Goal: Check status: Check status

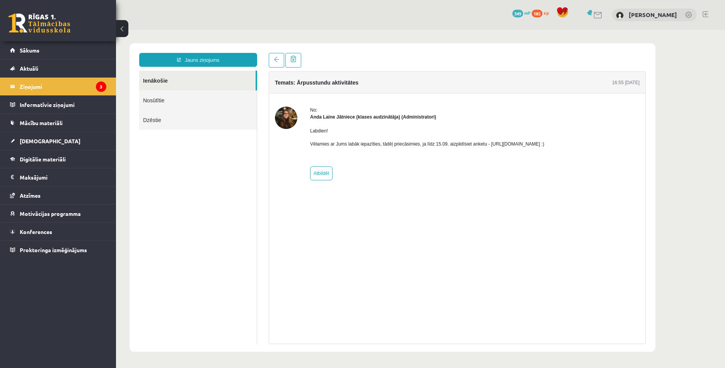
drag, startPoint x: 485, startPoint y: 144, endPoint x: 569, endPoint y: 145, distance: 83.9
click at [544, 145] on p "Vēlamies ar Jums labāk iepazīties, tādēļ priecāsimies, ja līdz 15.09. aizpildīs…" at bounding box center [427, 144] width 234 height 7
copy p "https://forms.gle/mVxkUEapGFxHM7hU7"
click at [56, 23] on link at bounding box center [40, 23] width 62 height 19
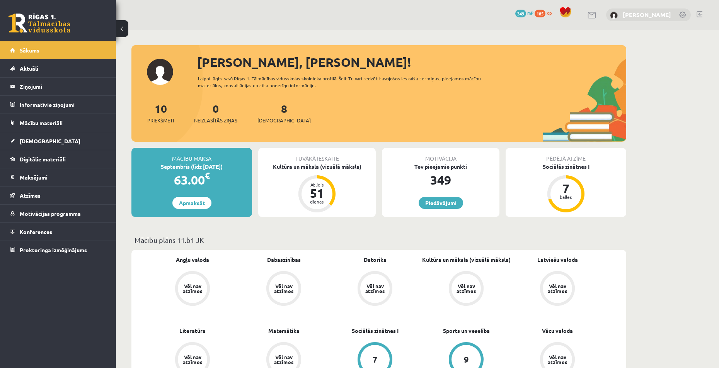
click at [635, 15] on link "[PERSON_NAME]" at bounding box center [647, 15] width 48 height 8
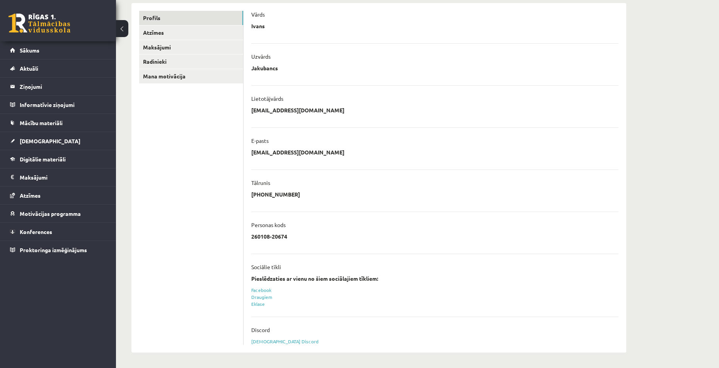
scroll to position [59, 0]
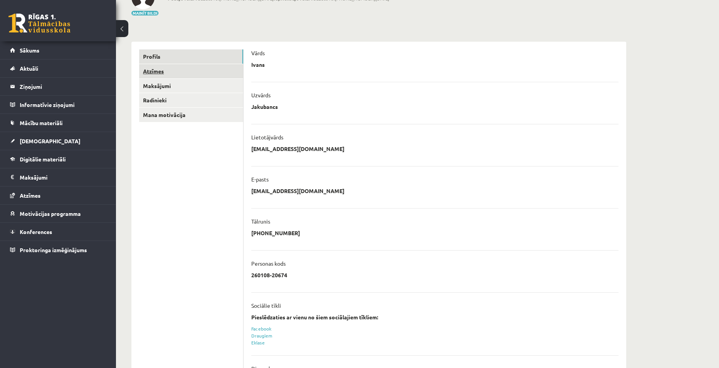
click at [167, 73] on link "Atzīmes" at bounding box center [191, 71] width 104 height 14
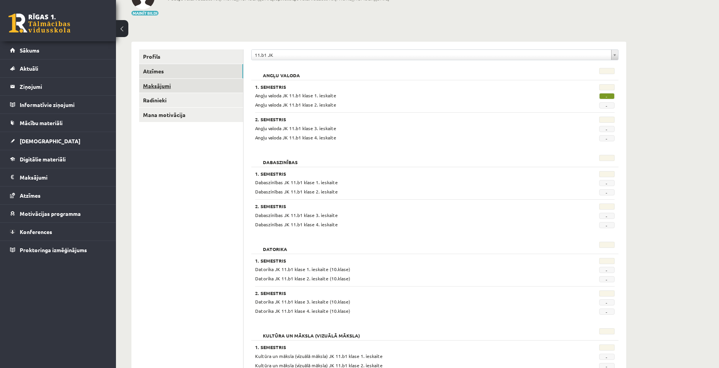
click at [169, 85] on link "Maksājumi" at bounding box center [191, 86] width 104 height 14
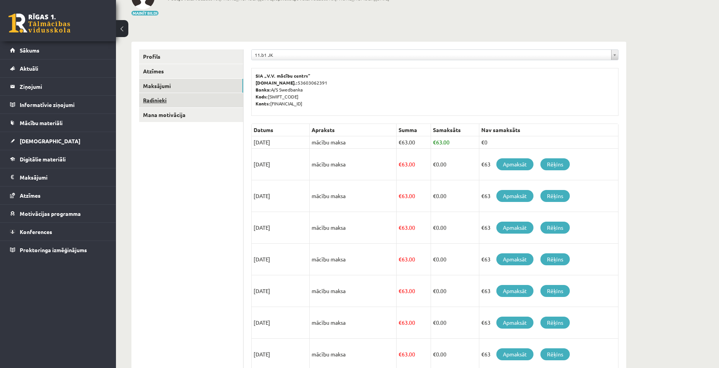
click at [181, 94] on link "Radinieki" at bounding box center [191, 100] width 104 height 14
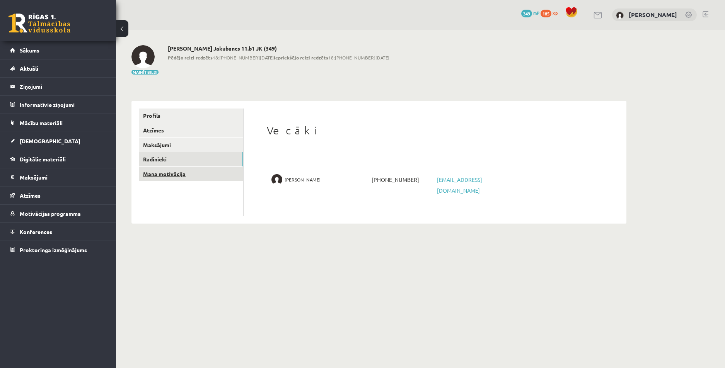
click at [196, 174] on link "Mana motivācija" at bounding box center [191, 174] width 104 height 14
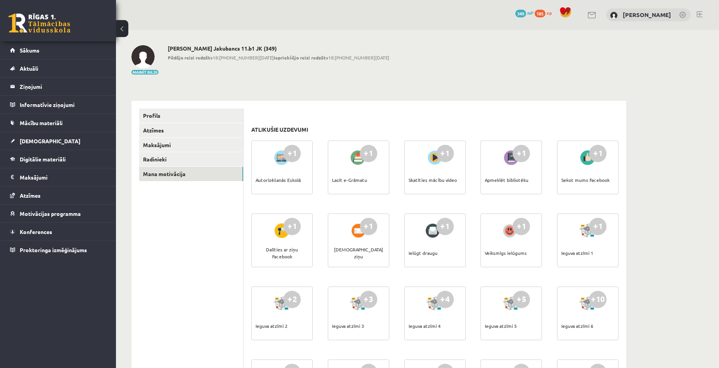
click at [232, 47] on h2 "[PERSON_NAME] Jakubancs 11.b1 JK (349)" at bounding box center [278, 48] width 221 height 7
drag, startPoint x: 232, startPoint y: 47, endPoint x: 212, endPoint y: 48, distance: 19.3
click at [212, 48] on h2 "[PERSON_NAME] Jakubancs 11.b1 JK (349)" at bounding box center [278, 48] width 221 height 7
copy h2 "11.b1 JK"
click at [271, 49] on h2 "[PERSON_NAME] Jakubancs 11.b1 JK (349)" at bounding box center [278, 48] width 221 height 7
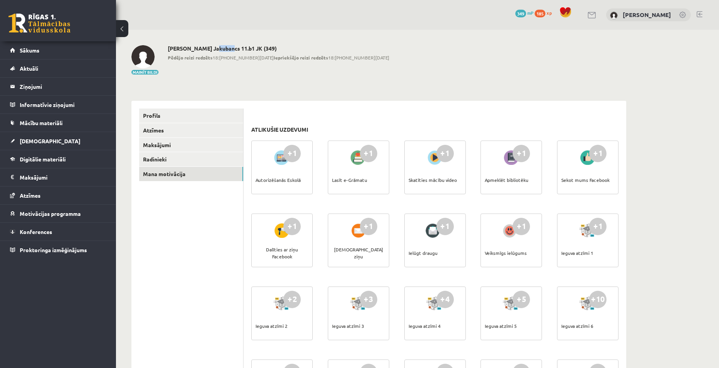
drag, startPoint x: 223, startPoint y: 46, endPoint x: 212, endPoint y: 47, distance: 11.2
click at [212, 47] on h2 "[PERSON_NAME] Jakubancs 11.b1 JK (349)" at bounding box center [278, 48] width 221 height 7
copy h2 "11.b1"
click at [40, 138] on link "[DEMOGRAPHIC_DATA]" at bounding box center [58, 141] width 96 height 18
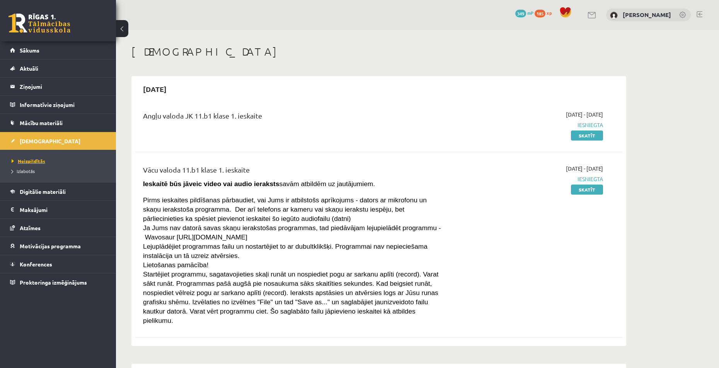
click at [33, 161] on span "Neizpildītās" at bounding box center [29, 161] width 34 height 6
click at [26, 170] on span "Izlabotās" at bounding box center [23, 171] width 23 height 6
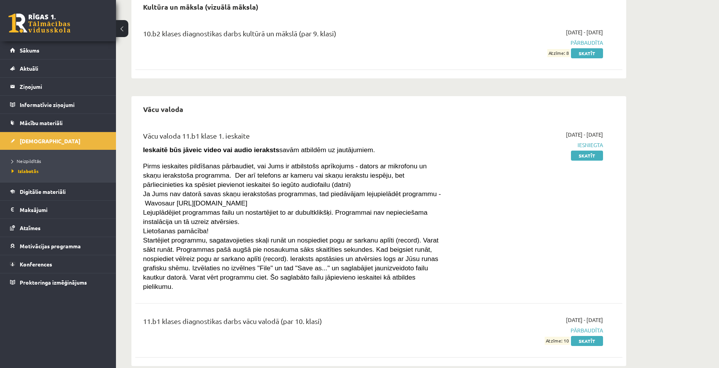
scroll to position [346, 0]
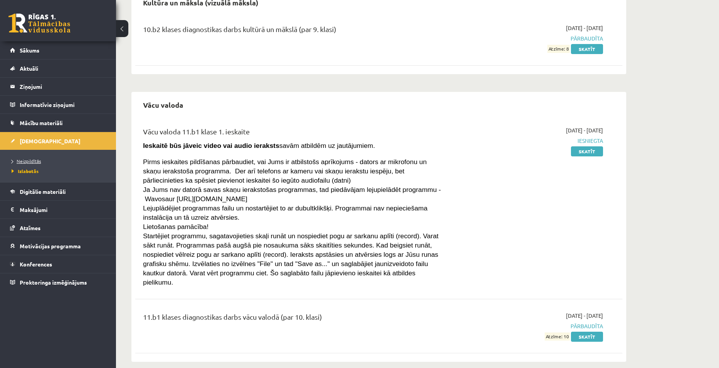
click at [34, 160] on span "Neizpildītās" at bounding box center [26, 161] width 29 height 6
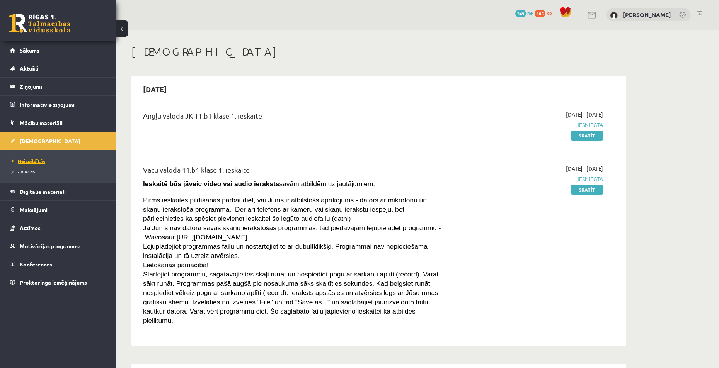
click at [36, 162] on span "Neizpildītās" at bounding box center [29, 161] width 34 height 6
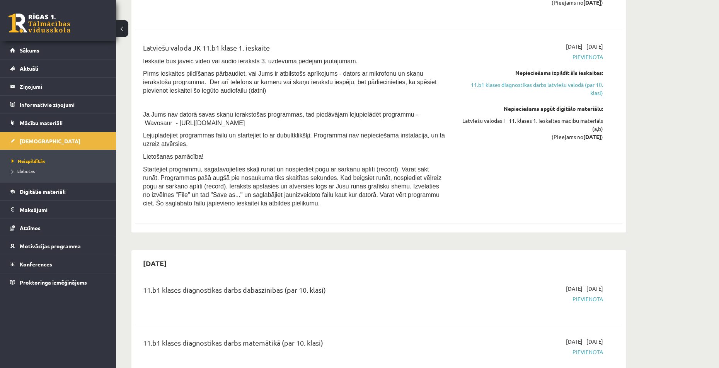
scroll to position [812, 0]
